Goal: Contribute content: Add original content to the website for others to see

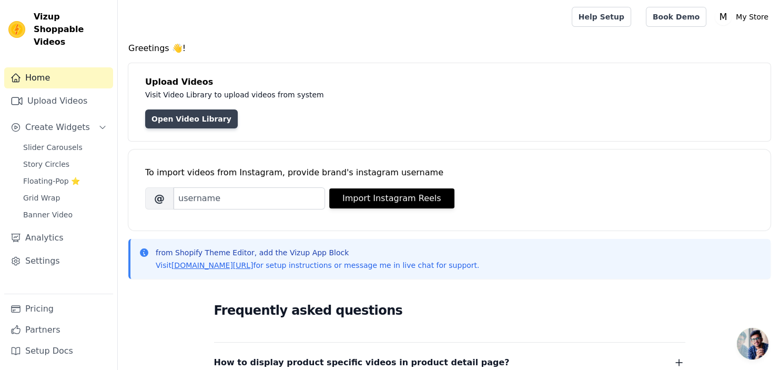
click at [198, 118] on link "Open Video Library" at bounding box center [191, 118] width 93 height 19
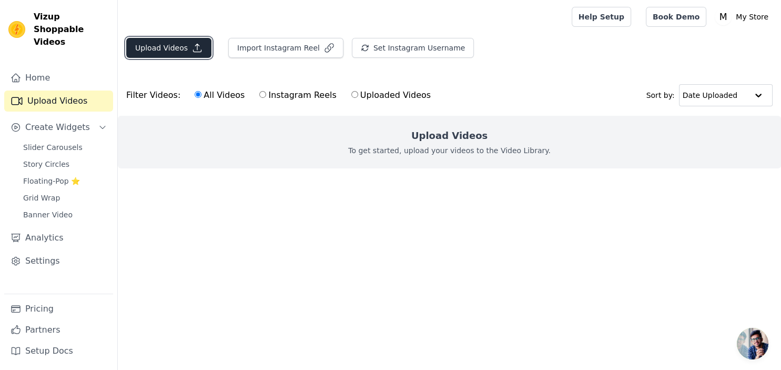
click at [175, 47] on button "Upload Videos" at bounding box center [168, 48] width 85 height 20
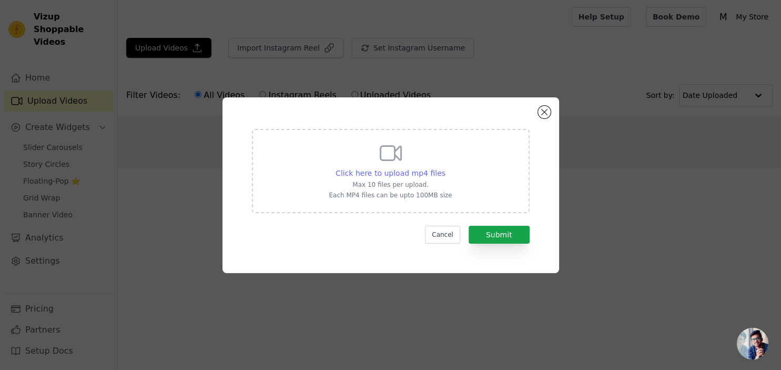
click at [386, 174] on span "Click here to upload mp4 files" at bounding box center [390, 173] width 110 height 8
click at [445, 168] on input "Click here to upload mp4 files Max 10 files per upload. Each MP4 files can be u…" at bounding box center [445, 167] width 1 height 1
click at [485, 232] on button "Submit" at bounding box center [499, 235] width 61 height 18
click at [491, 238] on button "Submit" at bounding box center [499, 235] width 61 height 18
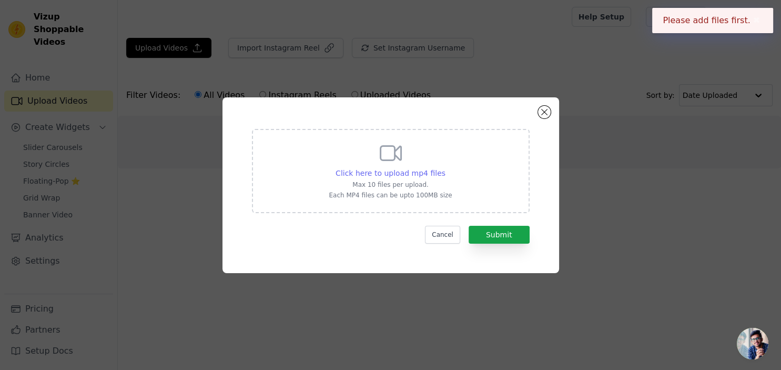
click at [392, 172] on span "Click here to upload mp4 files" at bounding box center [390, 173] width 110 height 8
click at [445, 168] on input "Click here to upload mp4 files Max 10 files per upload. Each MP4 files can be u…" at bounding box center [445, 167] width 1 height 1
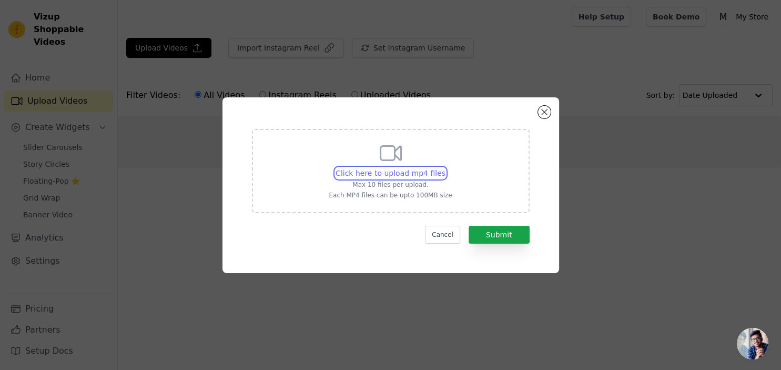
type input "C:\fakepath\IMG_0377.mp4"
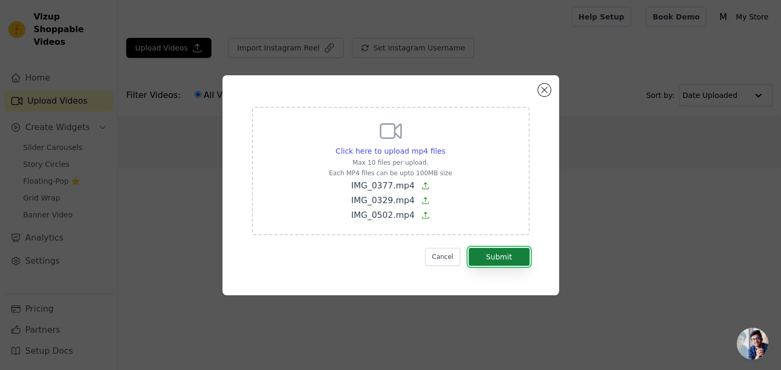
click at [497, 253] on button "Submit" at bounding box center [499, 257] width 61 height 18
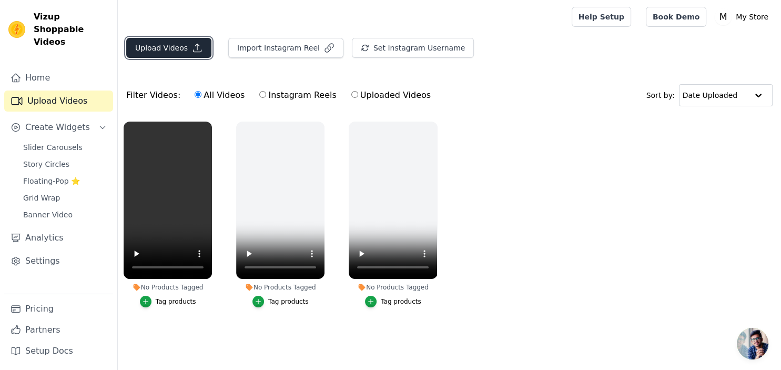
click at [166, 52] on button "Upload Videos" at bounding box center [168, 48] width 85 height 20
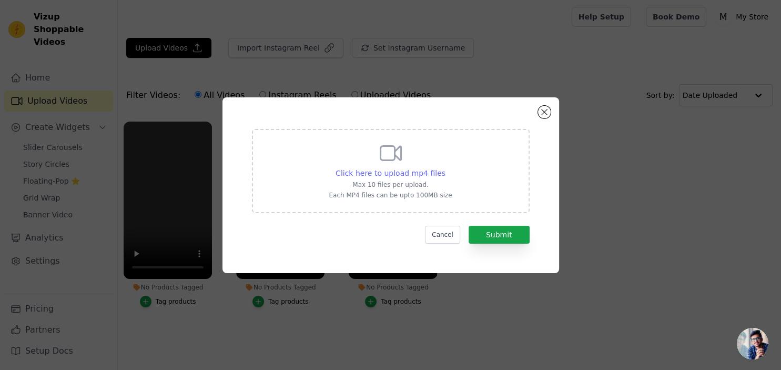
click at [407, 171] on span "Click here to upload mp4 files" at bounding box center [390, 173] width 110 height 8
click at [445, 168] on input "Click here to upload mp4 files Max 10 files per upload. Each MP4 files can be u…" at bounding box center [445, 167] width 1 height 1
type input "C:\fakepath\IMG_0378.mp4"
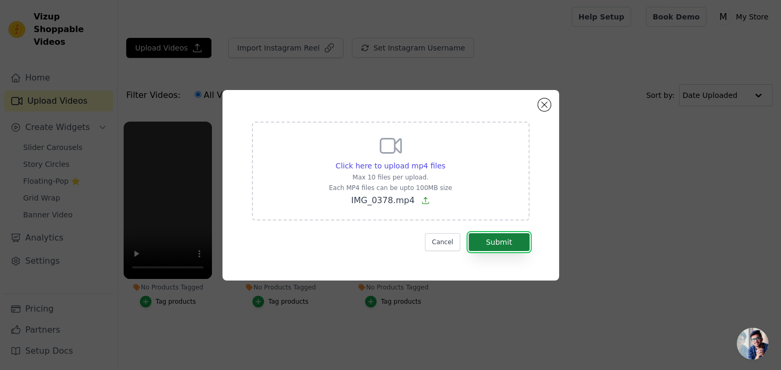
click at [485, 244] on button "Submit" at bounding box center [499, 242] width 61 height 18
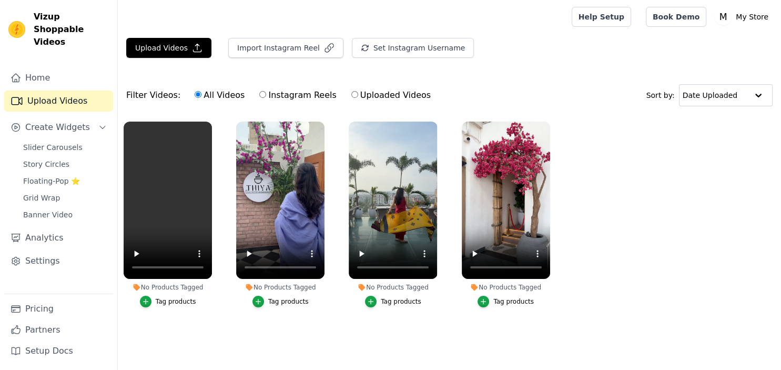
click at [232, 342] on main "Upload Videos Import Instagram Reel Set Instagram Username Import Latest IG Ree…" at bounding box center [449, 197] width 663 height 326
click at [57, 142] on span "Slider Carousels" at bounding box center [52, 147] width 59 height 11
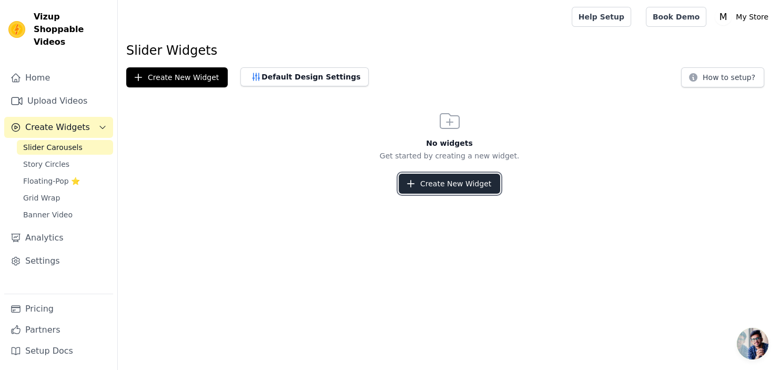
click at [441, 189] on button "Create New Widget" at bounding box center [449, 184] width 101 height 20
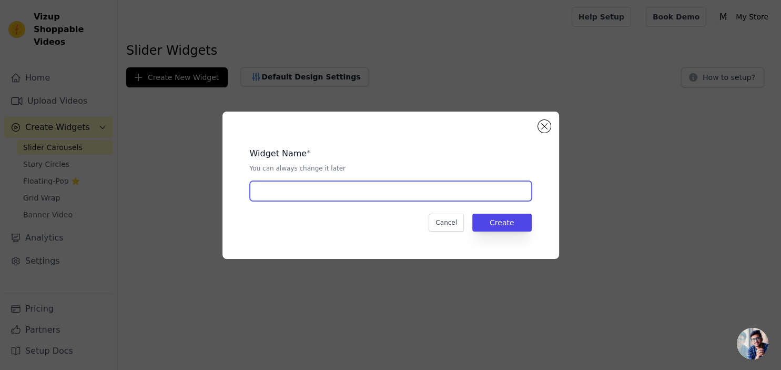
click at [390, 188] on input "text" at bounding box center [391, 191] width 282 height 20
type input "4"
type input "n"
type input "New Colletion"
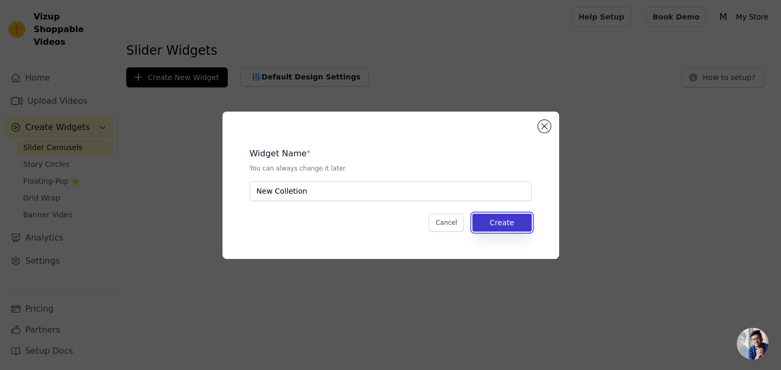
click at [499, 226] on button "Create" at bounding box center [501, 222] width 59 height 18
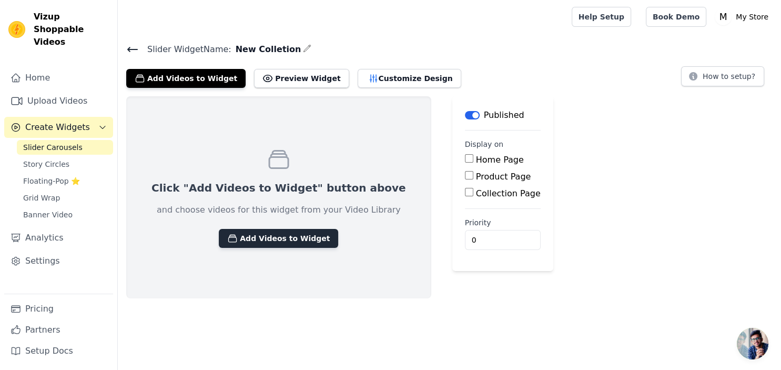
click at [260, 237] on button "Add Videos to Widget" at bounding box center [278, 238] width 119 height 19
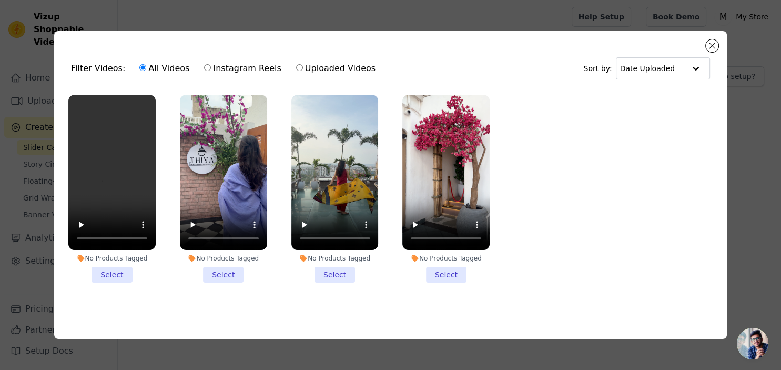
click at [115, 277] on li "No Products Tagged Select" at bounding box center [111, 189] width 87 height 188
click at [0, 0] on input "No Products Tagged Select" at bounding box center [0, 0] width 0 height 0
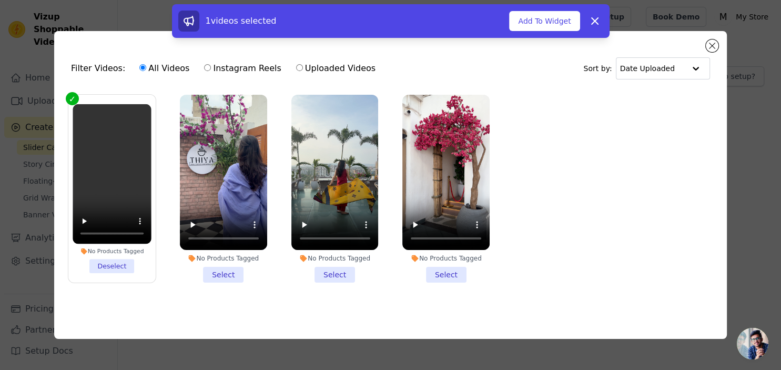
click at [227, 276] on li "No Products Tagged Select" at bounding box center [223, 189] width 87 height 188
click at [0, 0] on input "No Products Tagged Select" at bounding box center [0, 0] width 0 height 0
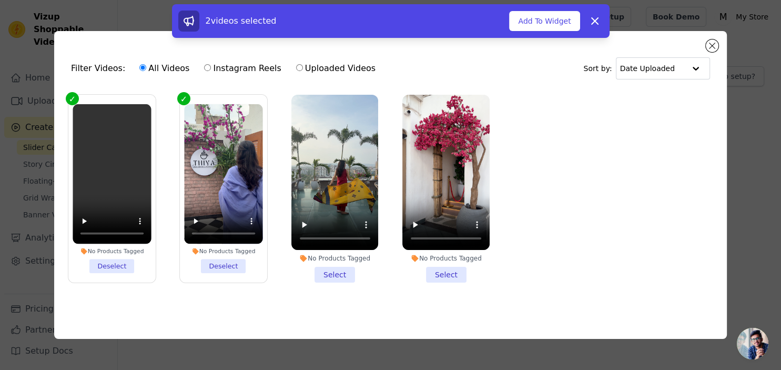
click at [341, 276] on li "No Products Tagged Select" at bounding box center [334, 189] width 87 height 188
click at [0, 0] on input "No Products Tagged Select" at bounding box center [0, 0] width 0 height 0
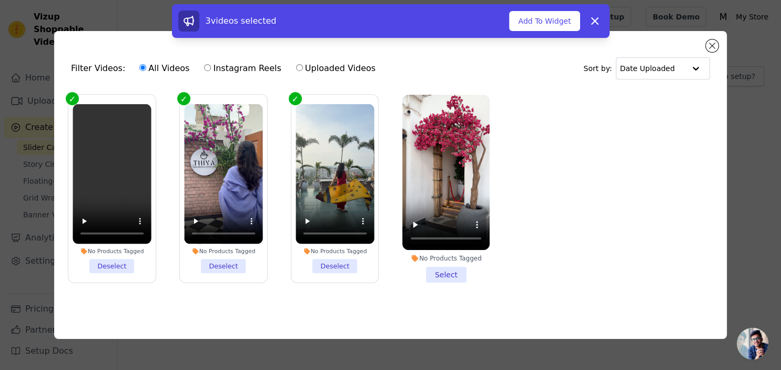
click at [453, 279] on li "No Products Tagged Select" at bounding box center [445, 189] width 87 height 188
click at [0, 0] on input "No Products Tagged Select" at bounding box center [0, 0] width 0 height 0
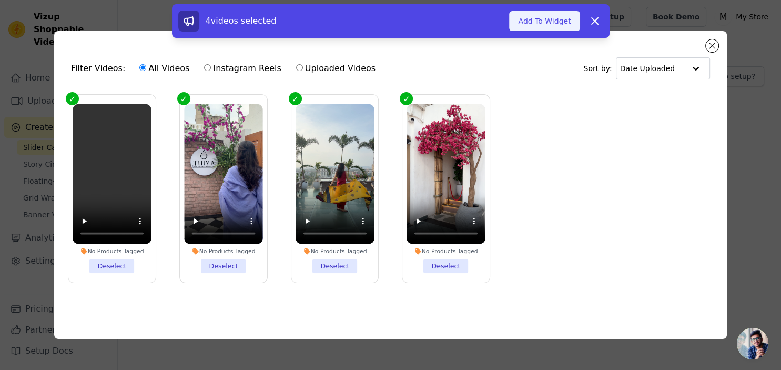
click at [550, 22] on button "Add To Widget" at bounding box center [544, 21] width 70 height 20
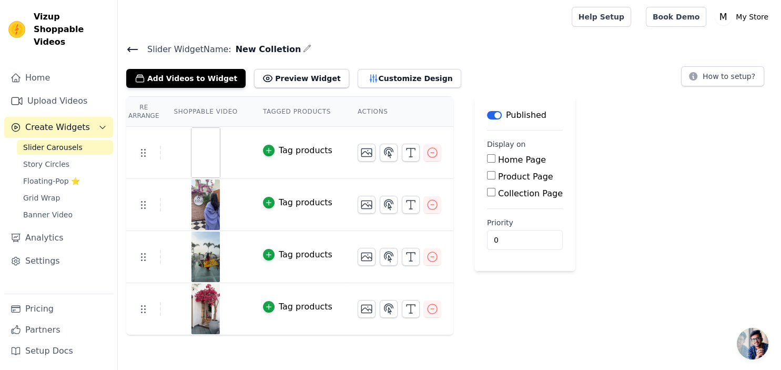
click at [487, 160] on input "Home Page" at bounding box center [491, 158] width 8 height 8
checkbox input "true"
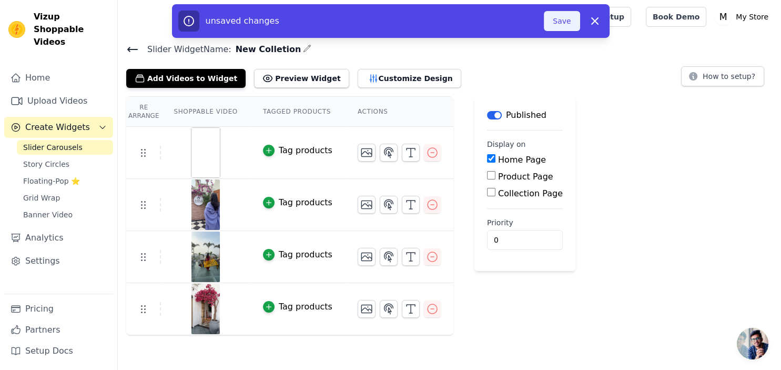
click at [569, 19] on button "Save" at bounding box center [562, 21] width 36 height 20
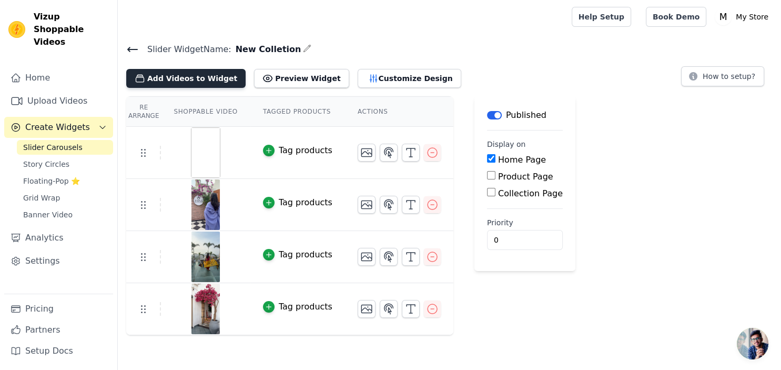
click at [178, 73] on button "Add Videos to Widget" at bounding box center [185, 78] width 119 height 19
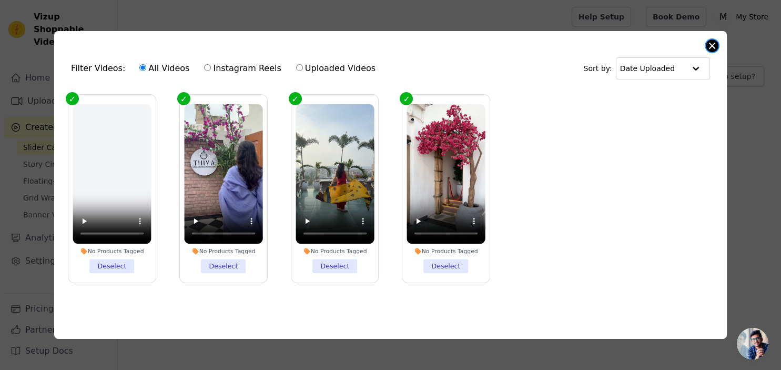
click at [708, 43] on button "Close modal" at bounding box center [712, 45] width 13 height 13
